Goal: Check status

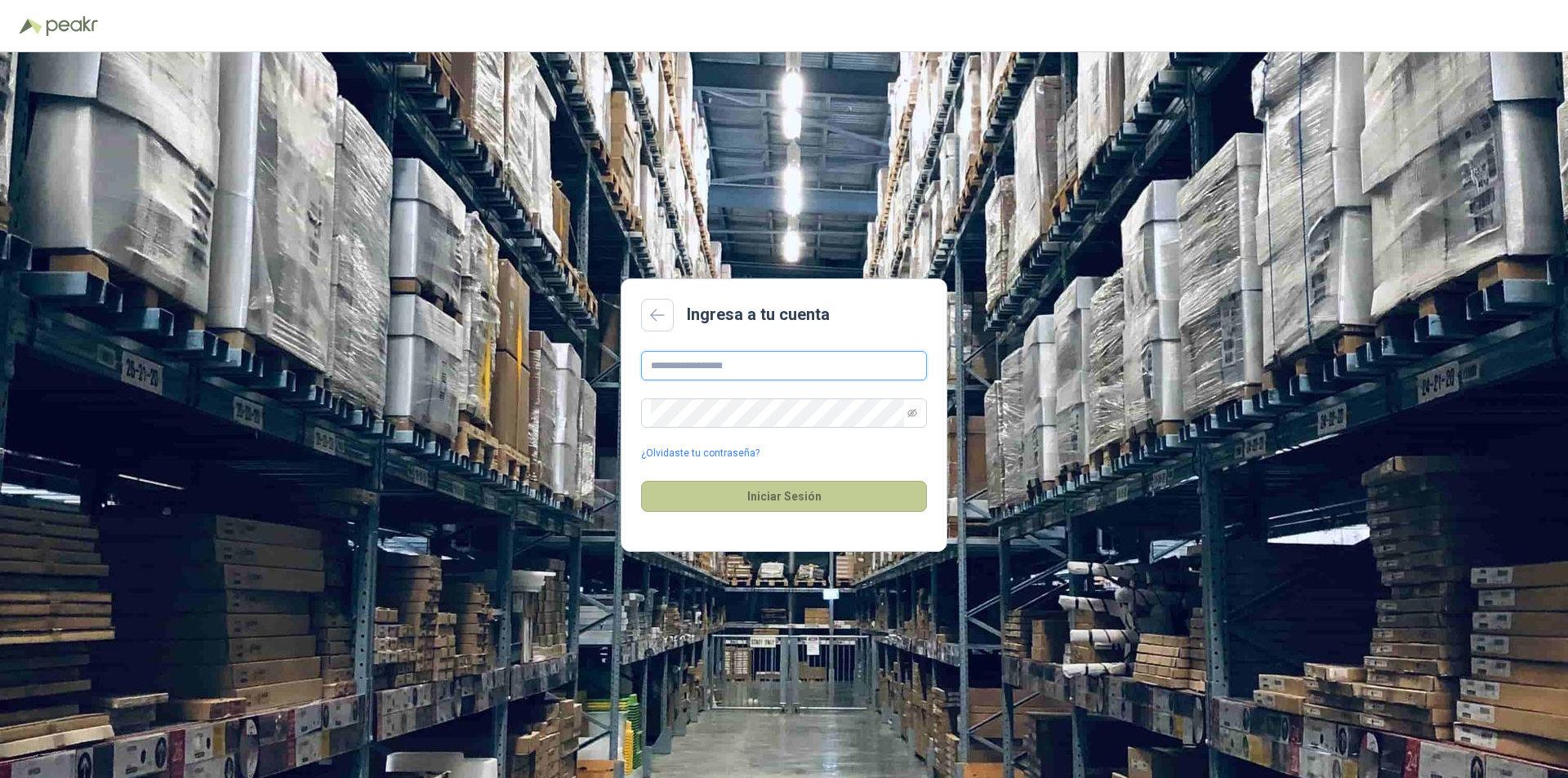
type input "**********"
click at [736, 499] on button "Iniciar Sesión" at bounding box center [784, 496] width 286 height 31
